Goal: Task Accomplishment & Management: Manage account settings

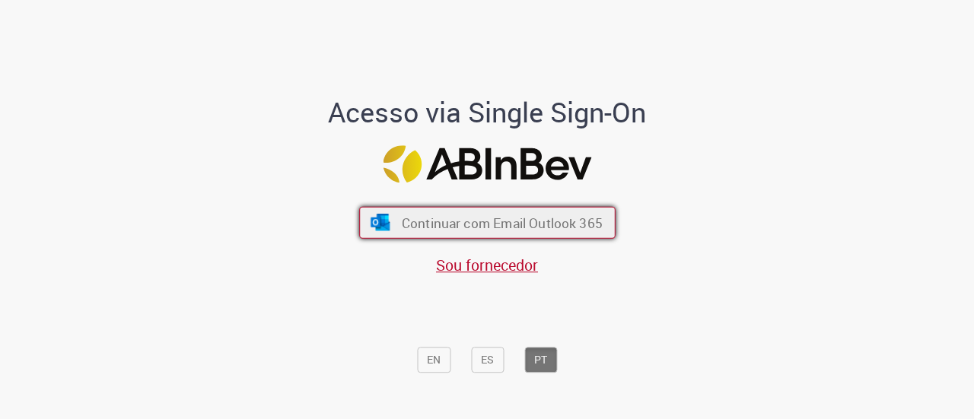
click at [359, 220] on button "Continuar com Email Outlook 365" at bounding box center [487, 223] width 256 height 32
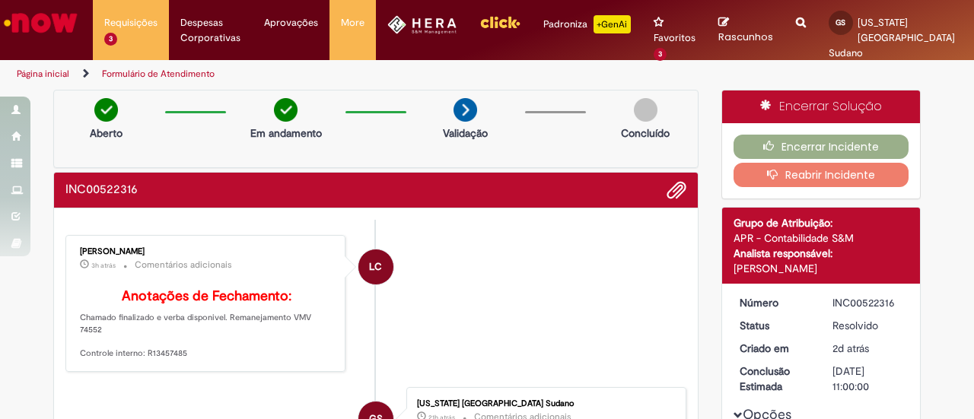
click at [787, 132] on div "Encerrar Incidente Reabrir Incidente" at bounding box center [821, 160] width 199 height 75
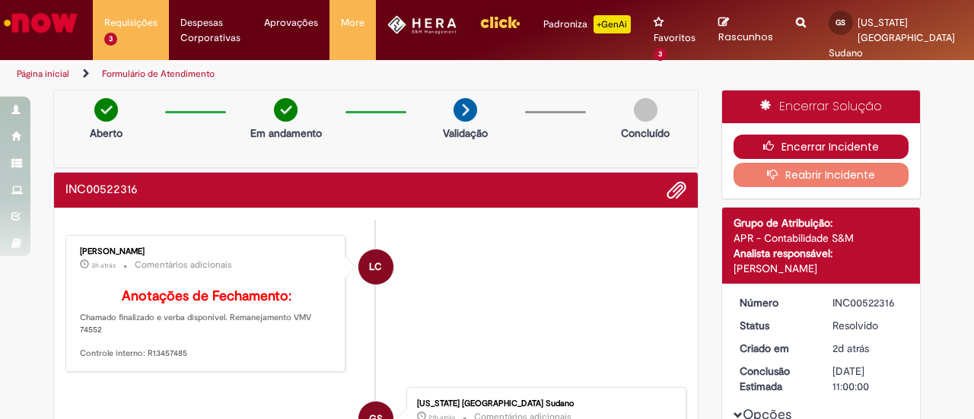
click at [780, 139] on button "Encerrar Incidente" at bounding box center [821, 147] width 176 height 24
